Goal: Task Accomplishment & Management: Manage account settings

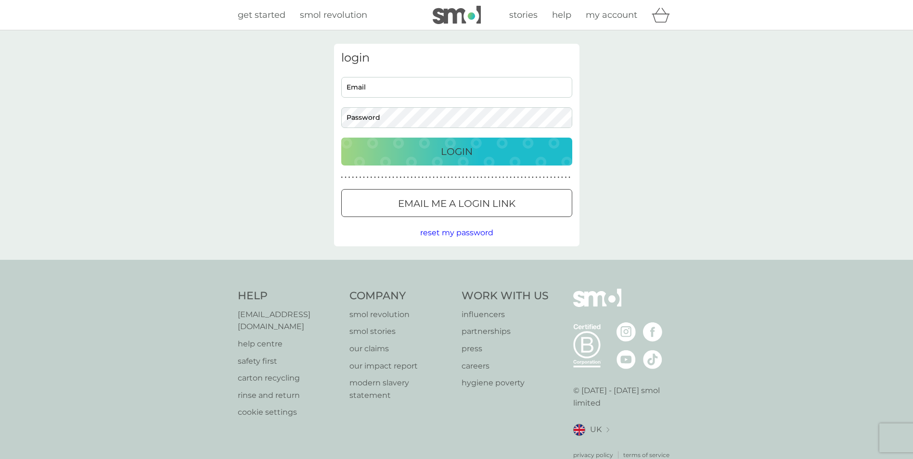
type input "[EMAIL_ADDRESS][DOMAIN_NAME]"
click at [418, 149] on div "Login" at bounding box center [457, 151] width 212 height 15
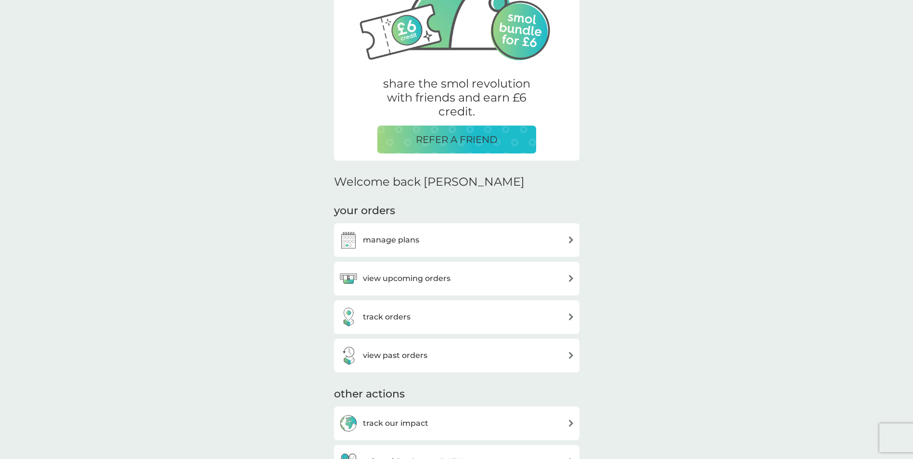
scroll to position [144, 0]
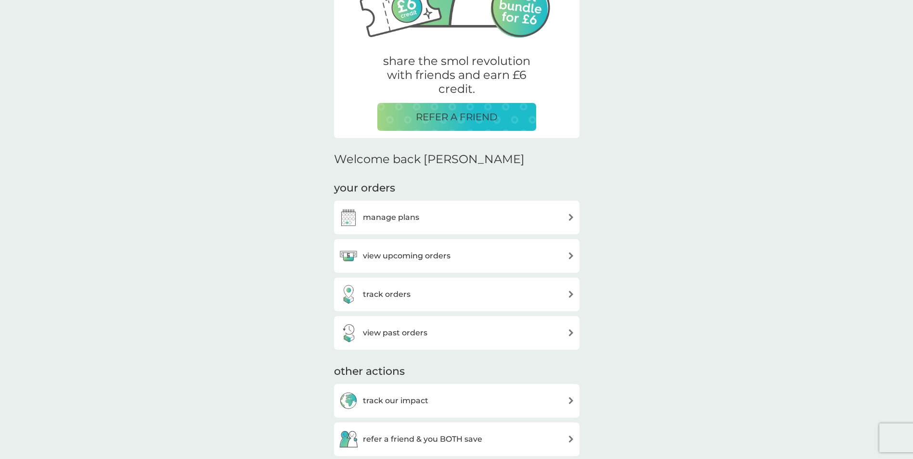
click at [461, 333] on div "view past orders" at bounding box center [457, 332] width 236 height 19
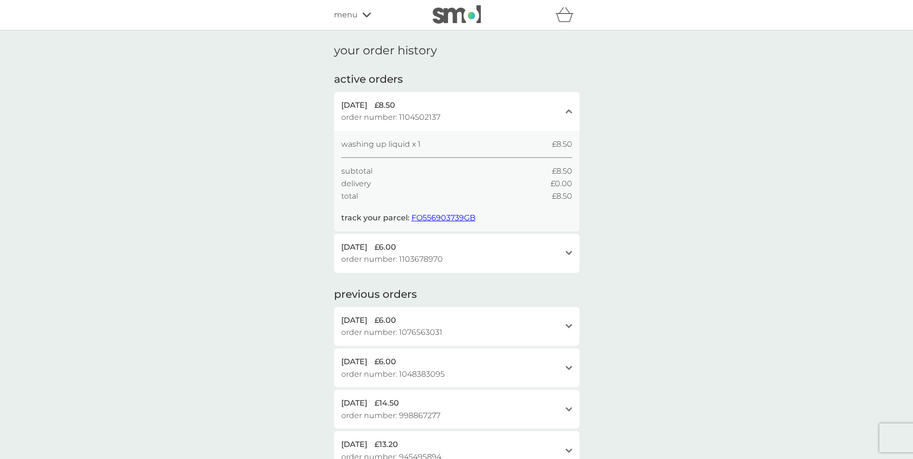
click at [571, 253] on icon at bounding box center [568, 253] width 7 height 4
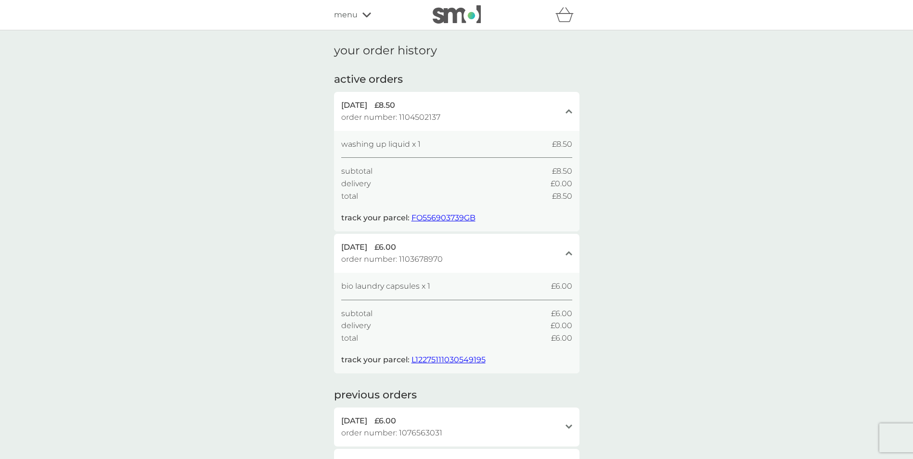
drag, startPoint x: 885, startPoint y: 0, endPoint x: 567, endPoint y: 116, distance: 337.5
click at [567, 116] on div "close" at bounding box center [568, 111] width 7 height 25
